Goal: Information Seeking & Learning: Learn about a topic

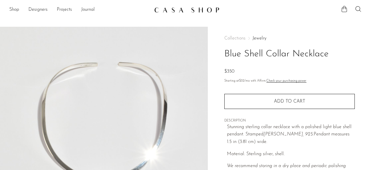
click at [365, 105] on div "Collections Jewelry Blue Shell Collar Necklace $350 Starting at $32 /mo with Af…" at bounding box center [289, 163] width 163 height 273
click at [371, 124] on div "Collections Jewelry Blue Shell Collar Necklace $350 Starting at $32 /mo with Af…" at bounding box center [289, 163] width 163 height 273
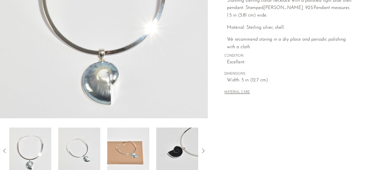
scroll to position [128, 0]
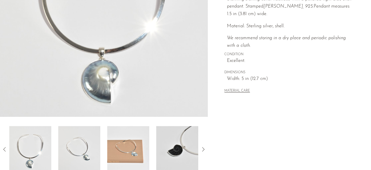
click at [159, 143] on img at bounding box center [177, 149] width 42 height 46
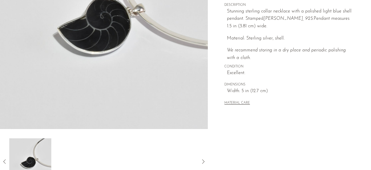
scroll to position [116, 0]
click at [3, 158] on icon at bounding box center [4, 160] width 7 height 7
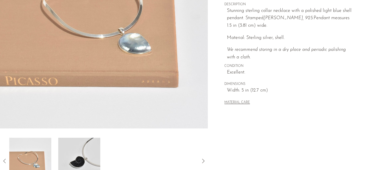
click at [30, 154] on img at bounding box center [30, 160] width 42 height 46
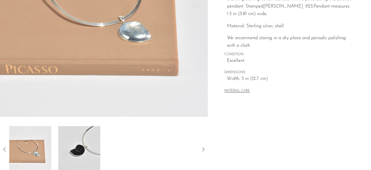
click at [3, 145] on div at bounding box center [104, 149] width 208 height 46
click at [3, 148] on icon at bounding box center [4, 149] width 7 height 7
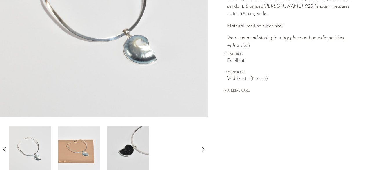
click at [34, 150] on img at bounding box center [30, 149] width 42 height 46
click at [152, 54] on img at bounding box center [104, 7] width 208 height 217
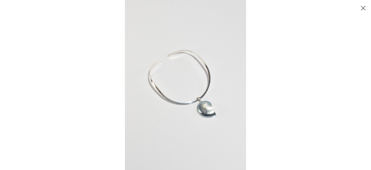
click at [202, 115] on img at bounding box center [185, 85] width 121 height 170
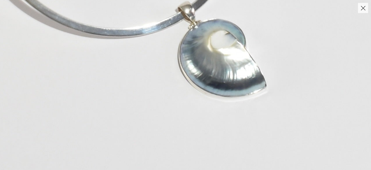
click at [364, 10] on button "Close" at bounding box center [363, 8] width 10 height 10
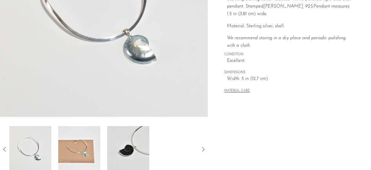
click at [131, 140] on img at bounding box center [128, 149] width 42 height 46
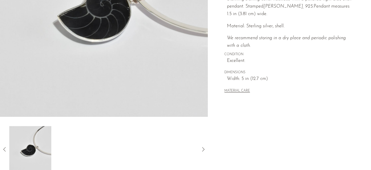
click at [97, 11] on img at bounding box center [104, 7] width 208 height 217
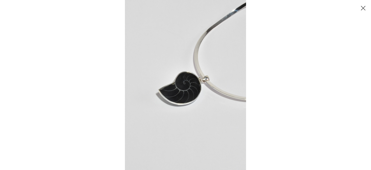
click at [186, 83] on img at bounding box center [185, 85] width 121 height 170
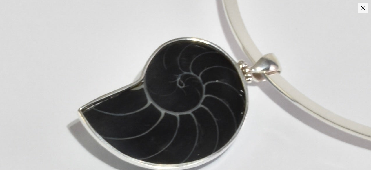
click at [235, 124] on img at bounding box center [185, 91] width 480 height 673
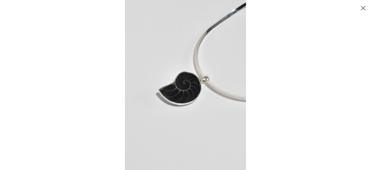
click at [359, 8] on button "Close" at bounding box center [363, 8] width 10 height 10
